Goal: Task Accomplishment & Management: Manage account settings

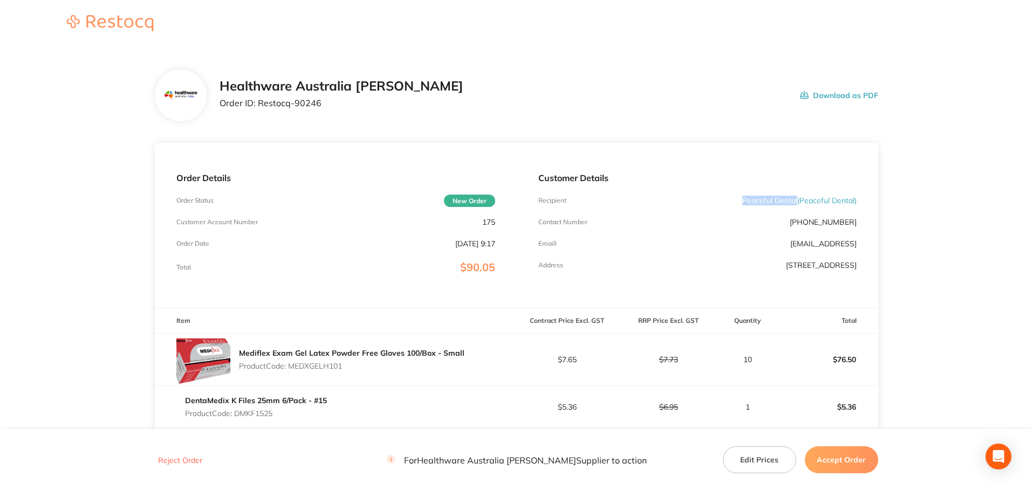
drag, startPoint x: 795, startPoint y: 201, endPoint x: 715, endPoint y: 201, distance: 79.8
click at [715, 201] on div "Recipient Peaceful Dental ( Peaceful Dental )" at bounding box center [697, 200] width 318 height 9
copy p "Peaceful Dental"
drag, startPoint x: 322, startPoint y: 107, endPoint x: 258, endPoint y: 119, distance: 65.3
click at [258, 119] on div "Healthware Australia Ridley Order ID: Restocq- 90246 Download as PDF" at bounding box center [516, 96] width 723 height 52
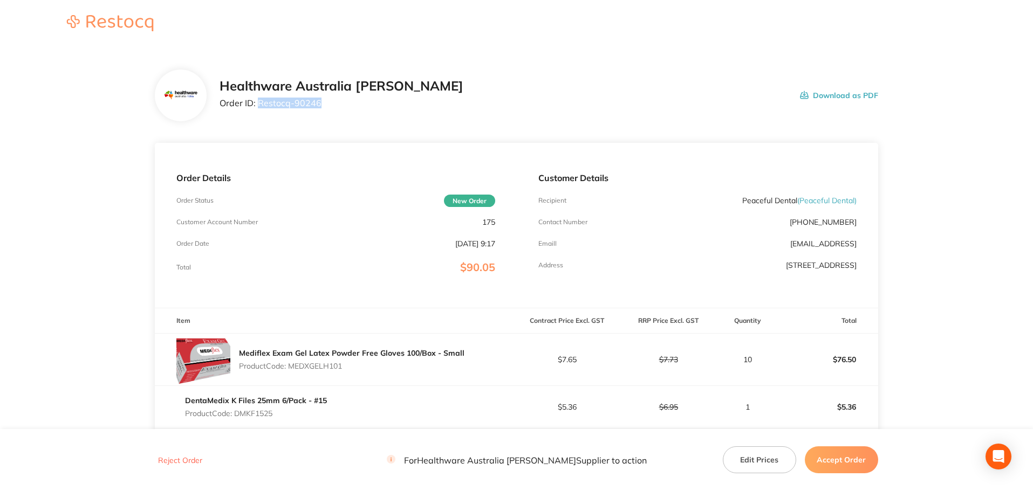
copy p "Restocq- 90246"
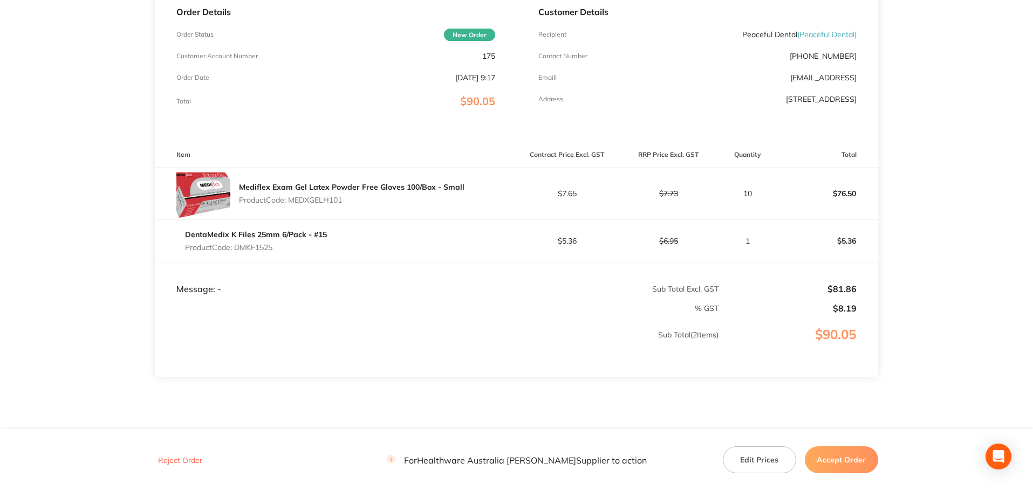
scroll to position [147, 0]
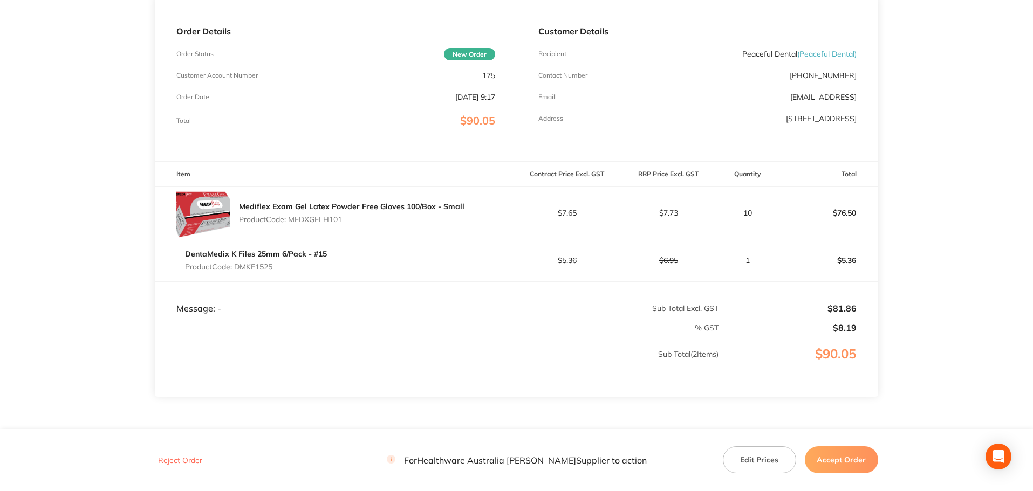
click at [331, 221] on p "Product Code: MEDXGELH101" at bounding box center [351, 219] width 225 height 9
copy p "MEDXGELH101"
click at [267, 267] on p "Product Code: DMKF1525" at bounding box center [256, 267] width 142 height 9
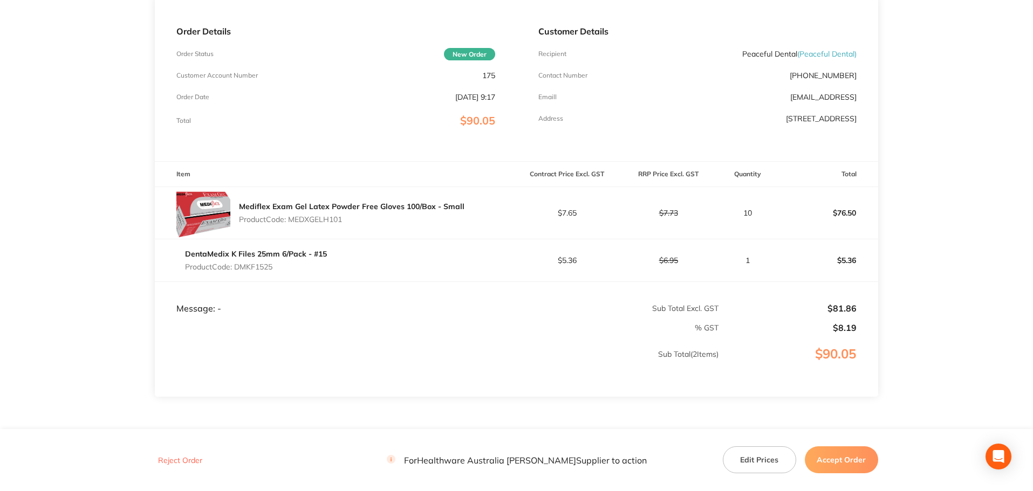
copy p "DMKF1525"
click at [849, 454] on button "Accept Order" at bounding box center [840, 459] width 73 height 27
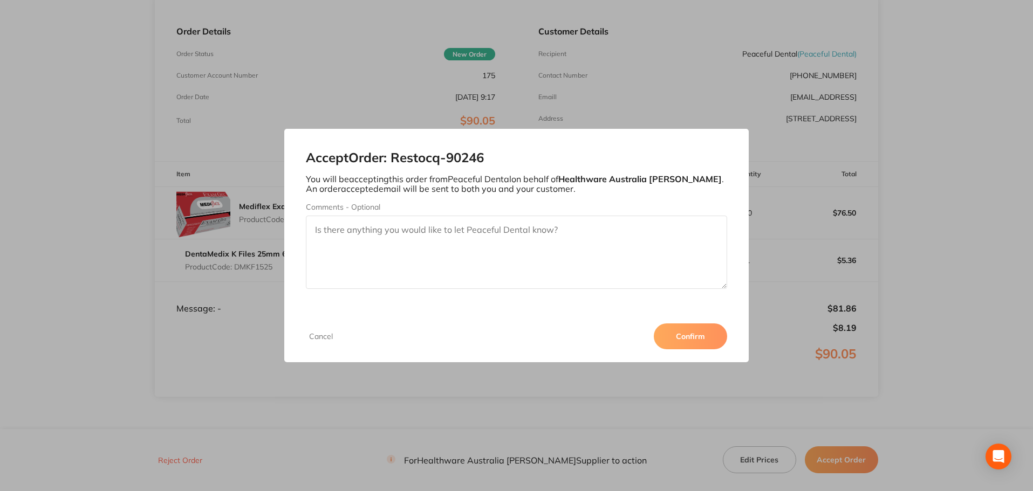
click at [686, 333] on button "Confirm" at bounding box center [689, 337] width 73 height 26
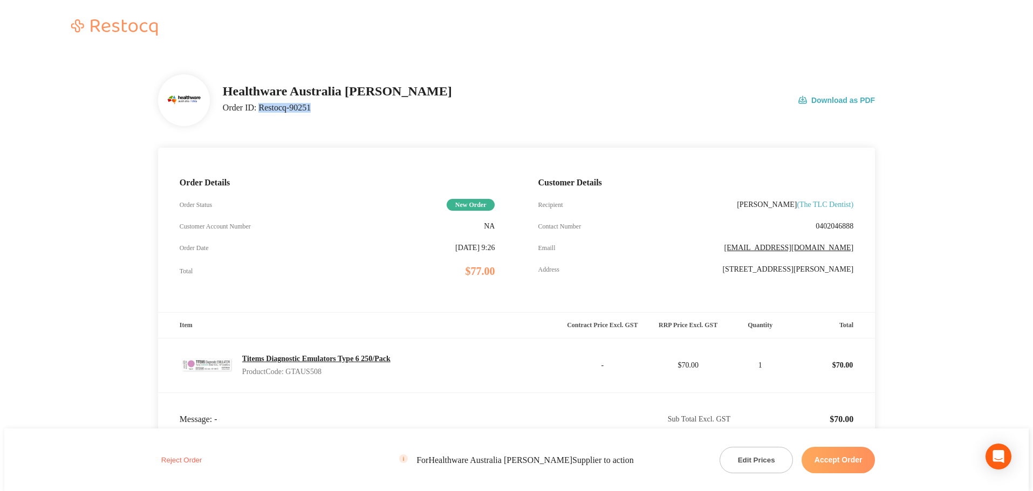
drag, startPoint x: 320, startPoint y: 102, endPoint x: 257, endPoint y: 119, distance: 65.1
click at [257, 119] on div "Healthware Australia [PERSON_NAME] Order ID: Restocq- 90251 Download as PDF" at bounding box center [516, 100] width 717 height 52
copy p "Restocq- 90251"
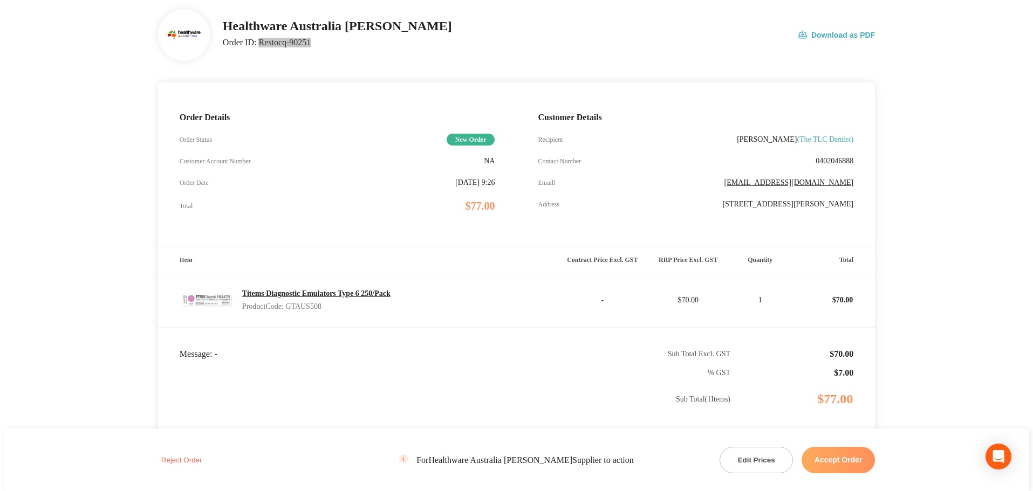
scroll to position [160, 0]
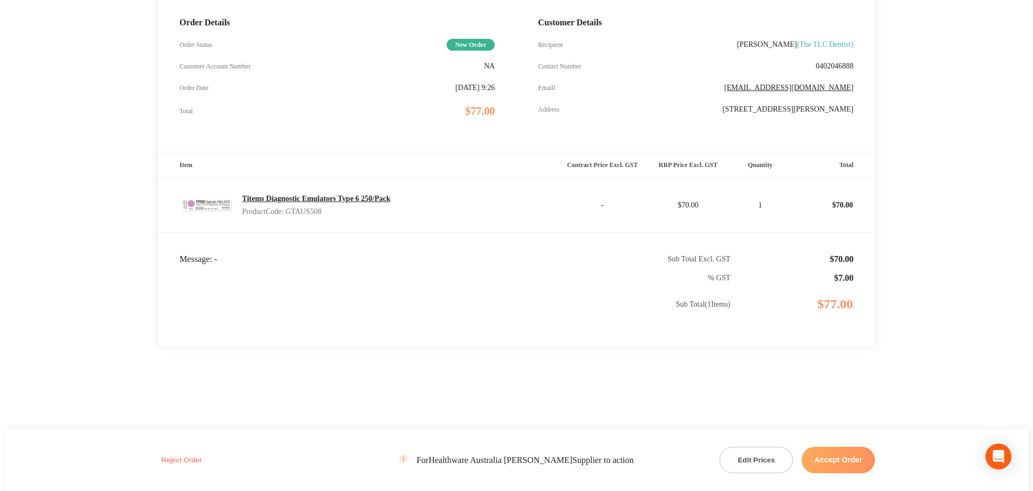
click at [319, 209] on p "Product Code: GTAUS508" at bounding box center [316, 212] width 148 height 9
copy p "GTAUS508"
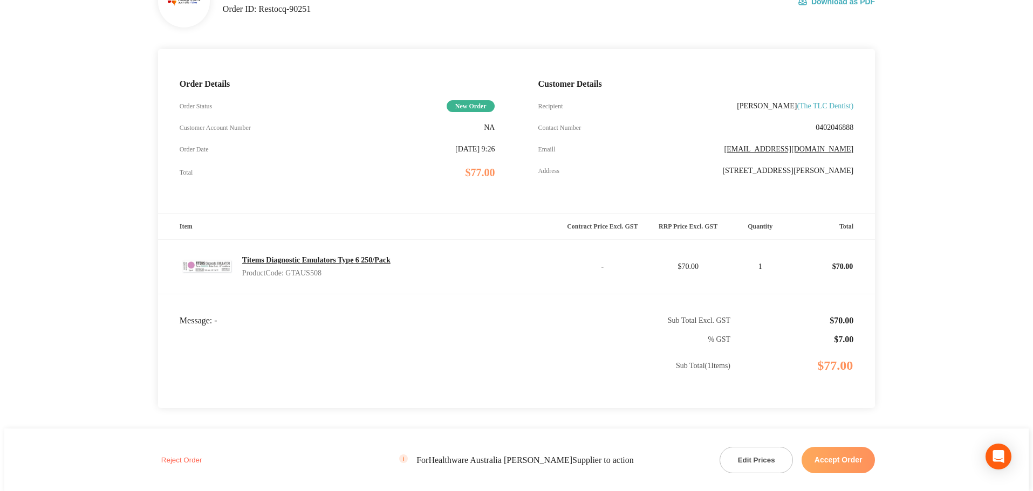
scroll to position [108, 0]
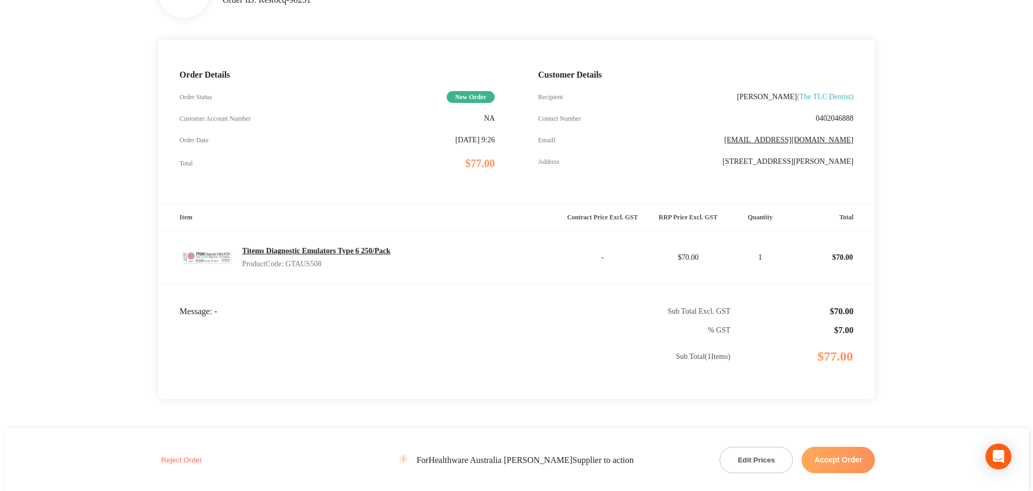
click at [836, 455] on button "Accept Order" at bounding box center [837, 460] width 73 height 26
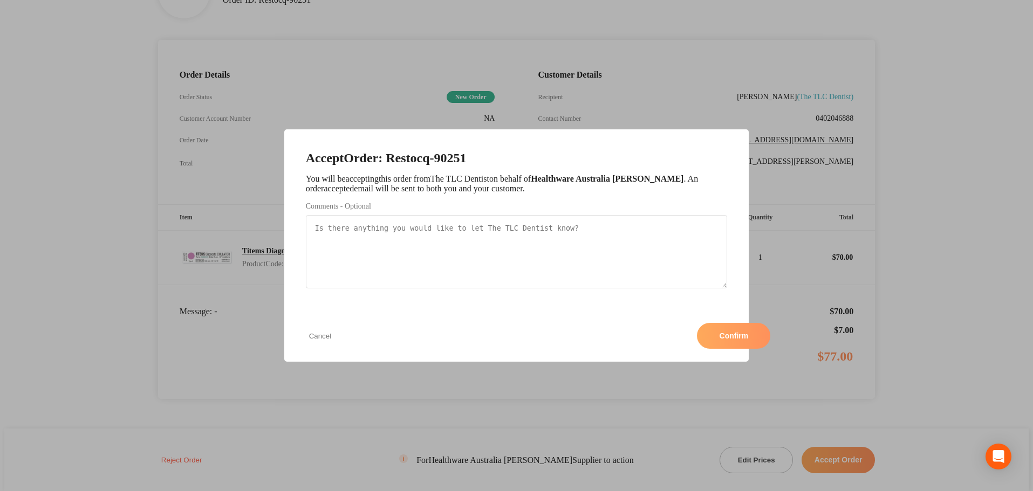
click at [697, 336] on button "Confirm" at bounding box center [733, 336] width 73 height 26
